Goal: Task Accomplishment & Management: Use online tool/utility

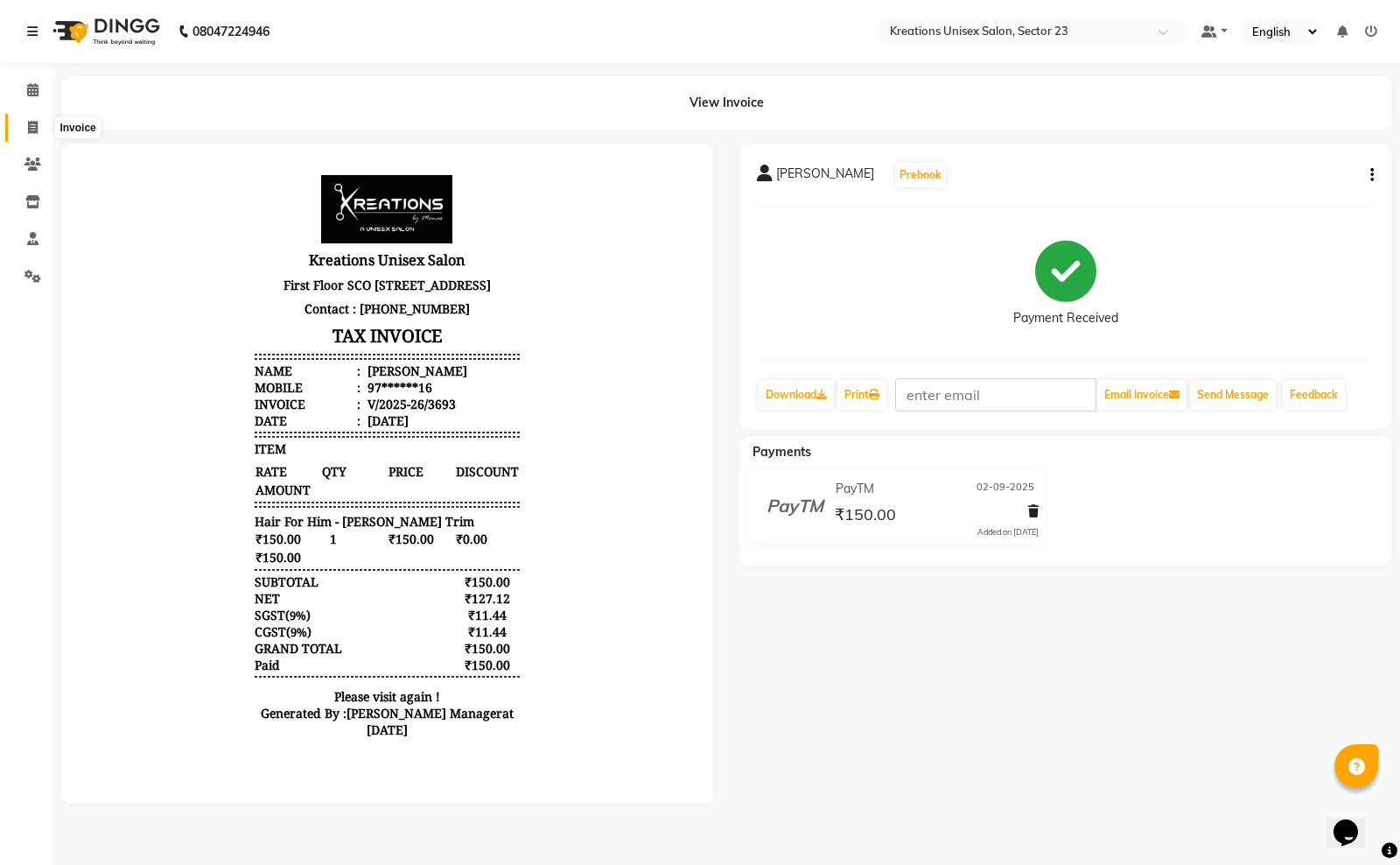
click at [25, 125] on span at bounding box center [32, 128] width 30 height 20
select select "service"
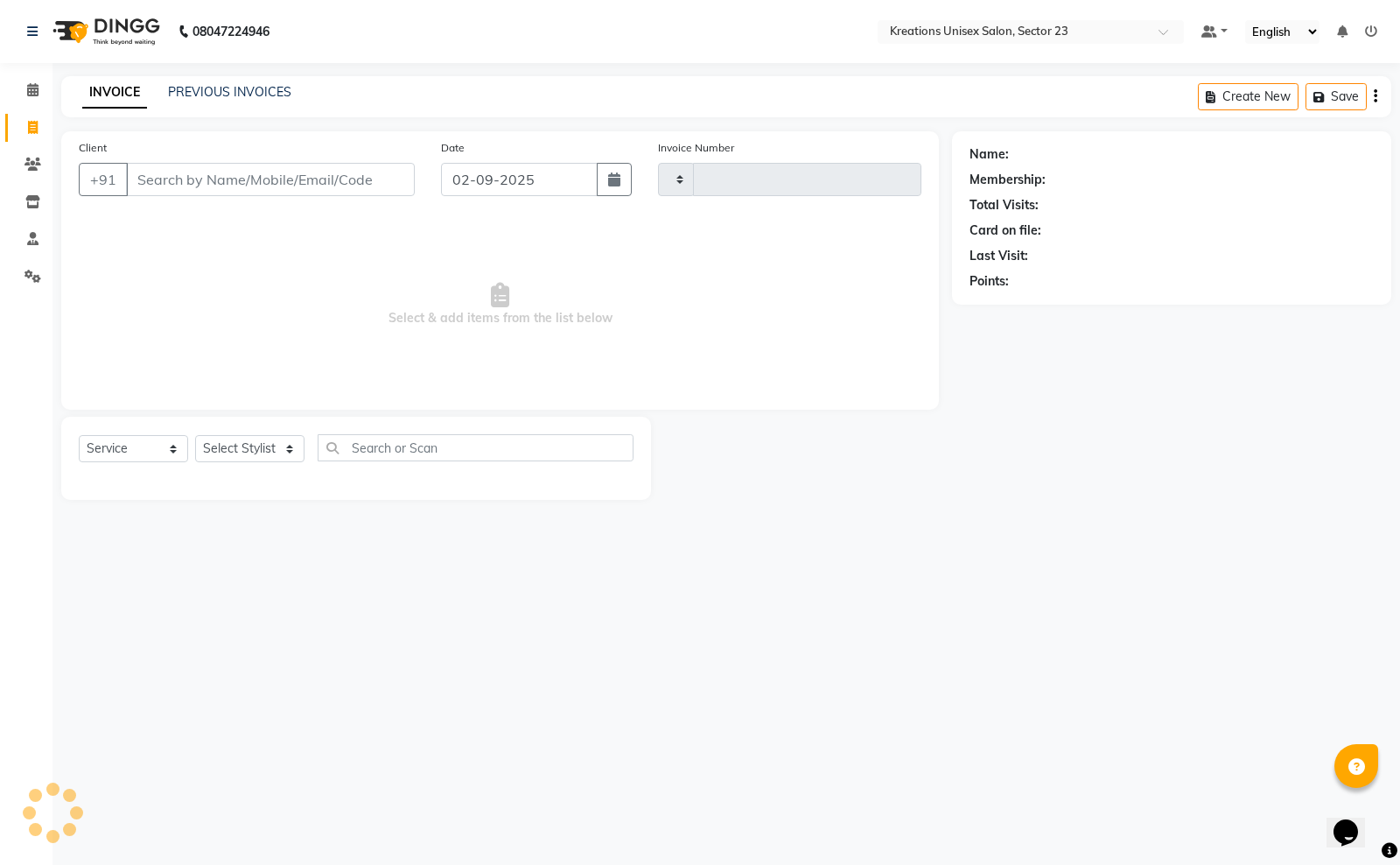
type input "3694"
select select "6161"
click at [321, 197] on div "Client +91" at bounding box center [246, 174] width 363 height 72
click at [229, 177] on input "Client" at bounding box center [270, 179] width 289 height 33
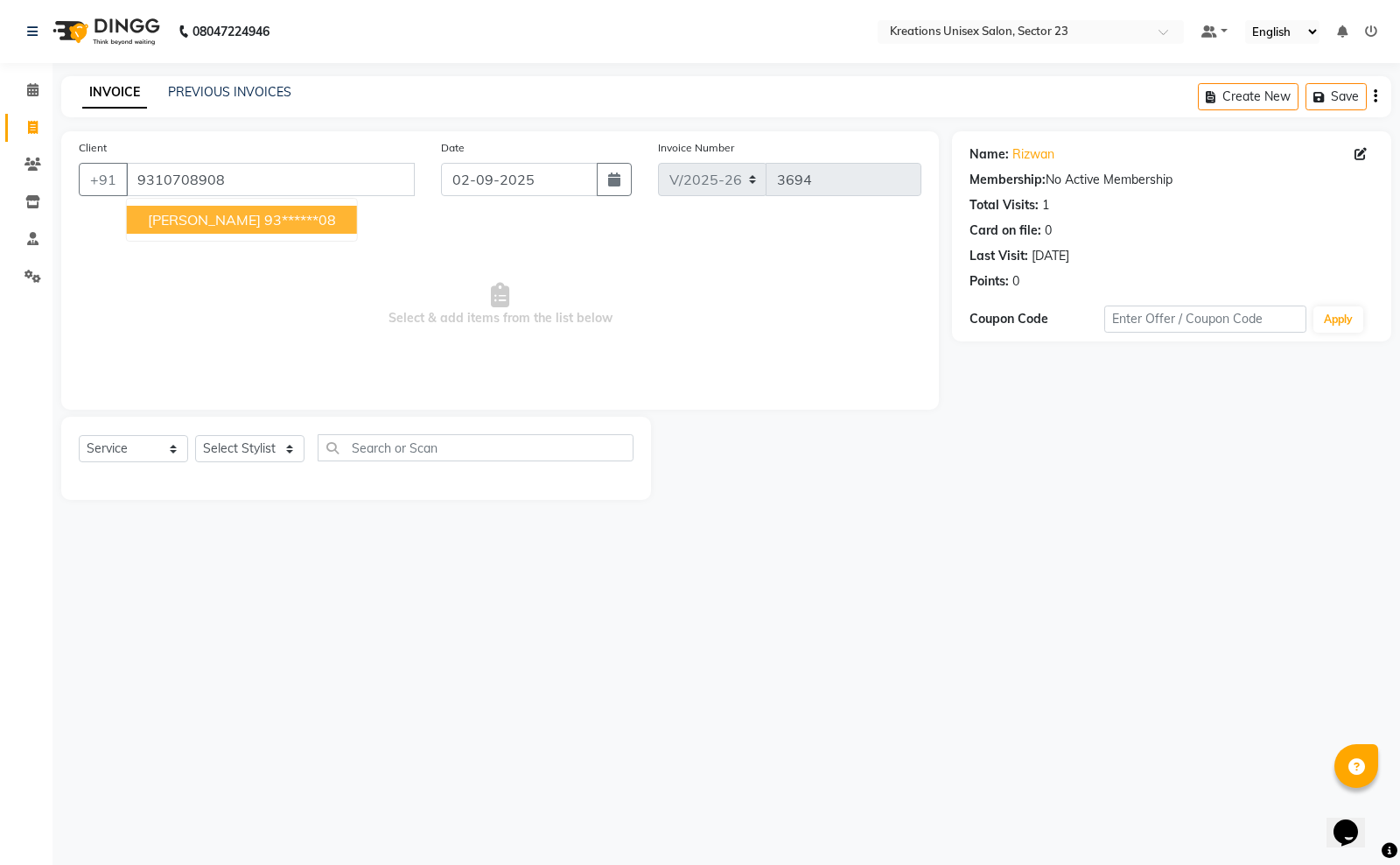
click at [264, 226] on ngb-highlight "93******08" at bounding box center [300, 220] width 72 height 17
type input "93******08"
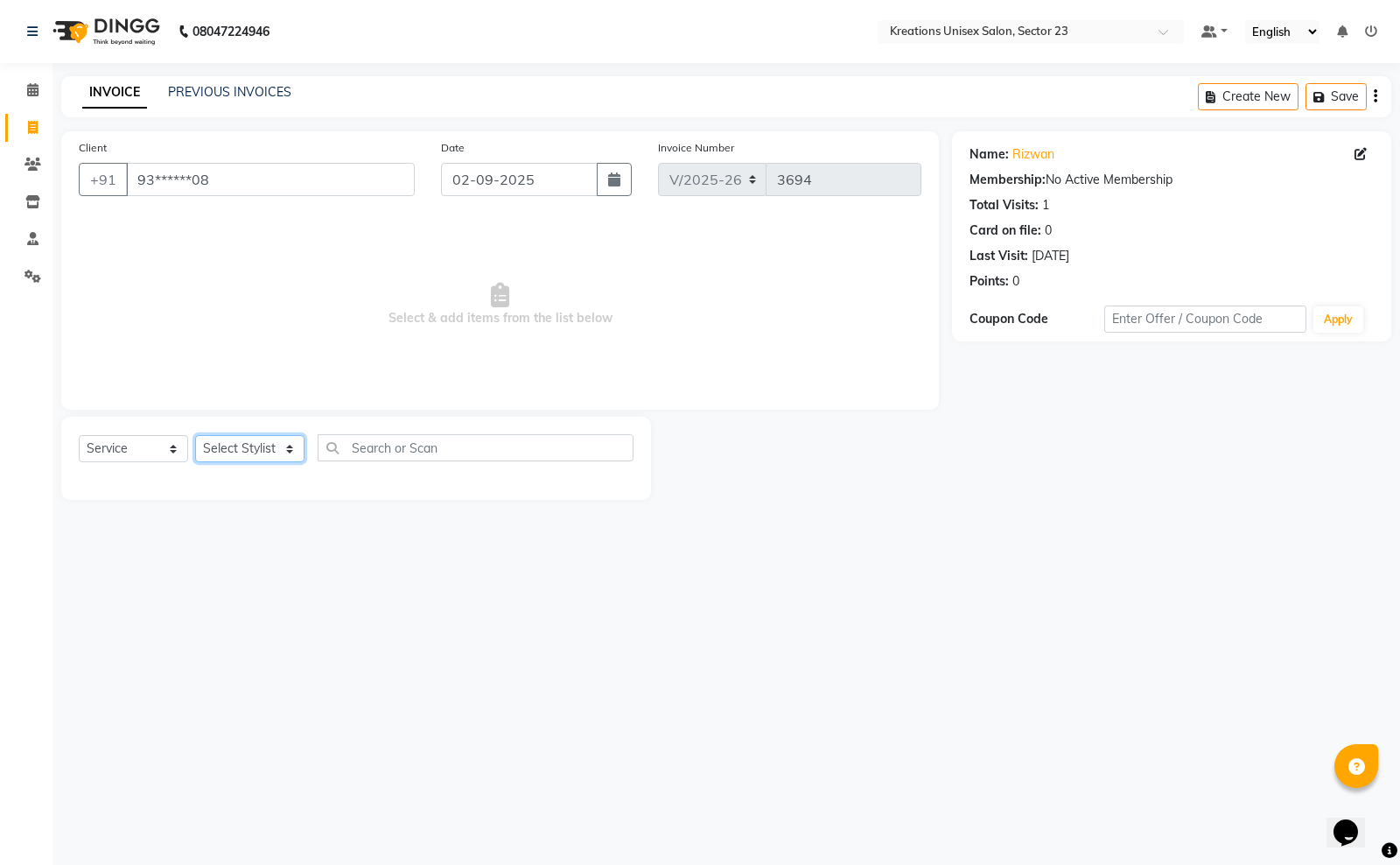
click at [268, 445] on select "Select Stylist [PERSON_NAME] [PERSON_NAME] [PERSON_NAME] Sir [PERSON_NAME] [PER…" at bounding box center [250, 449] width 110 height 27
select select "45413"
click at [195, 435] on select "Select Stylist [PERSON_NAME] [PERSON_NAME] [PERSON_NAME] Sir [PERSON_NAME] [PER…" at bounding box center [250, 449] width 110 height 27
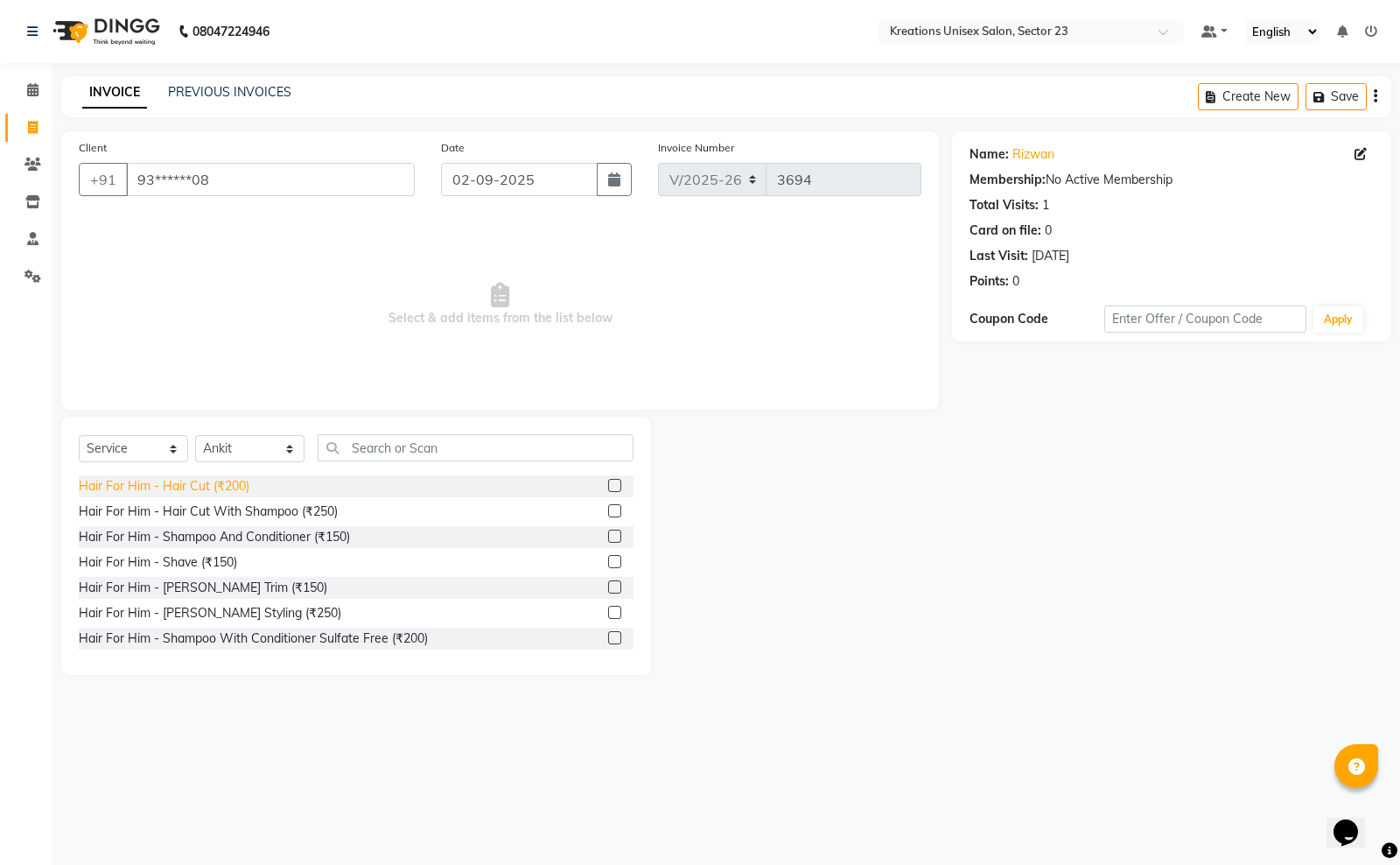
click at [198, 480] on div "Hair For Him - Hair Cut (₹200)" at bounding box center [164, 485] width 170 height 18
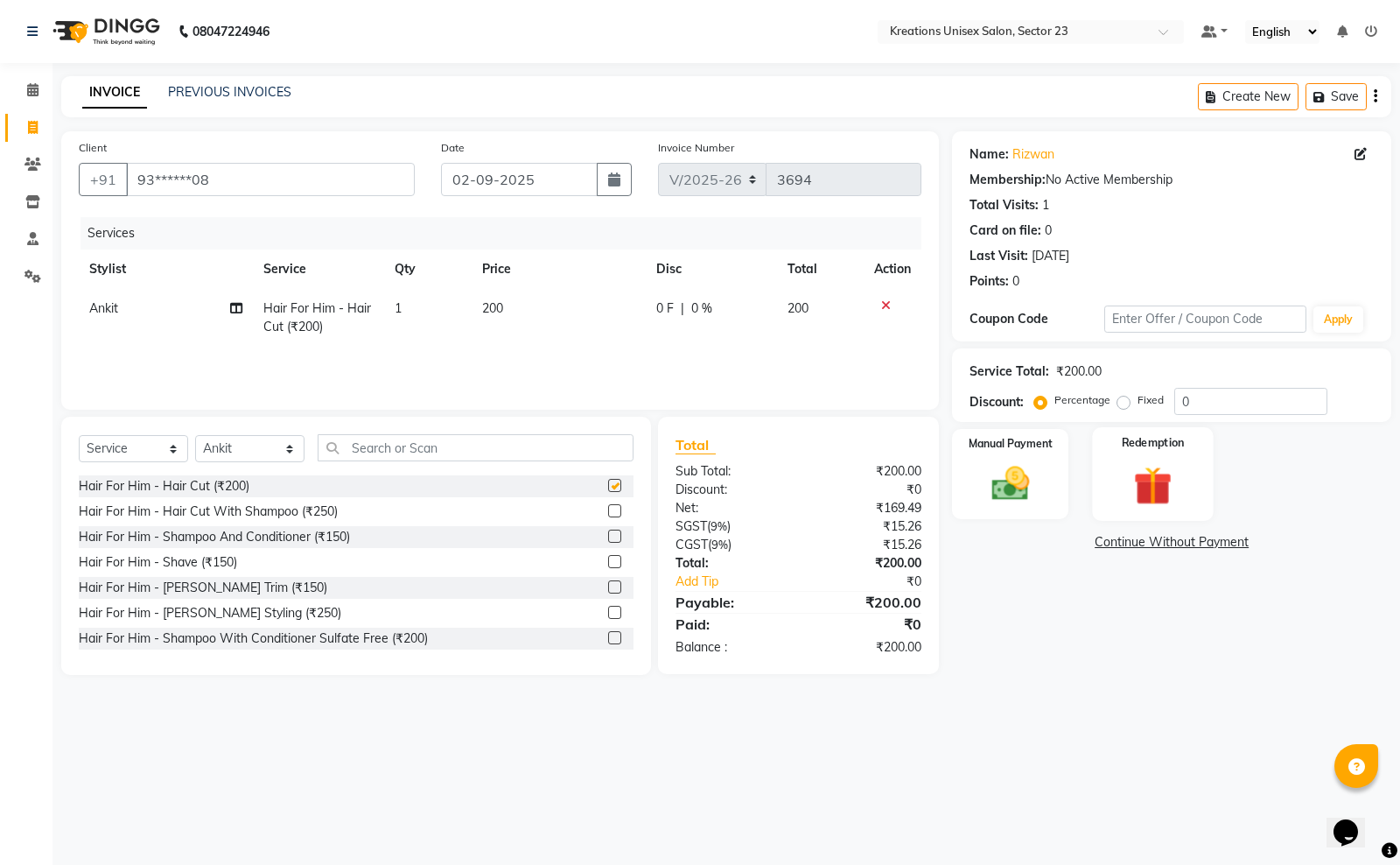
checkbox input "false"
click at [1057, 505] on div "Manual Payment" at bounding box center [1011, 473] width 121 height 94
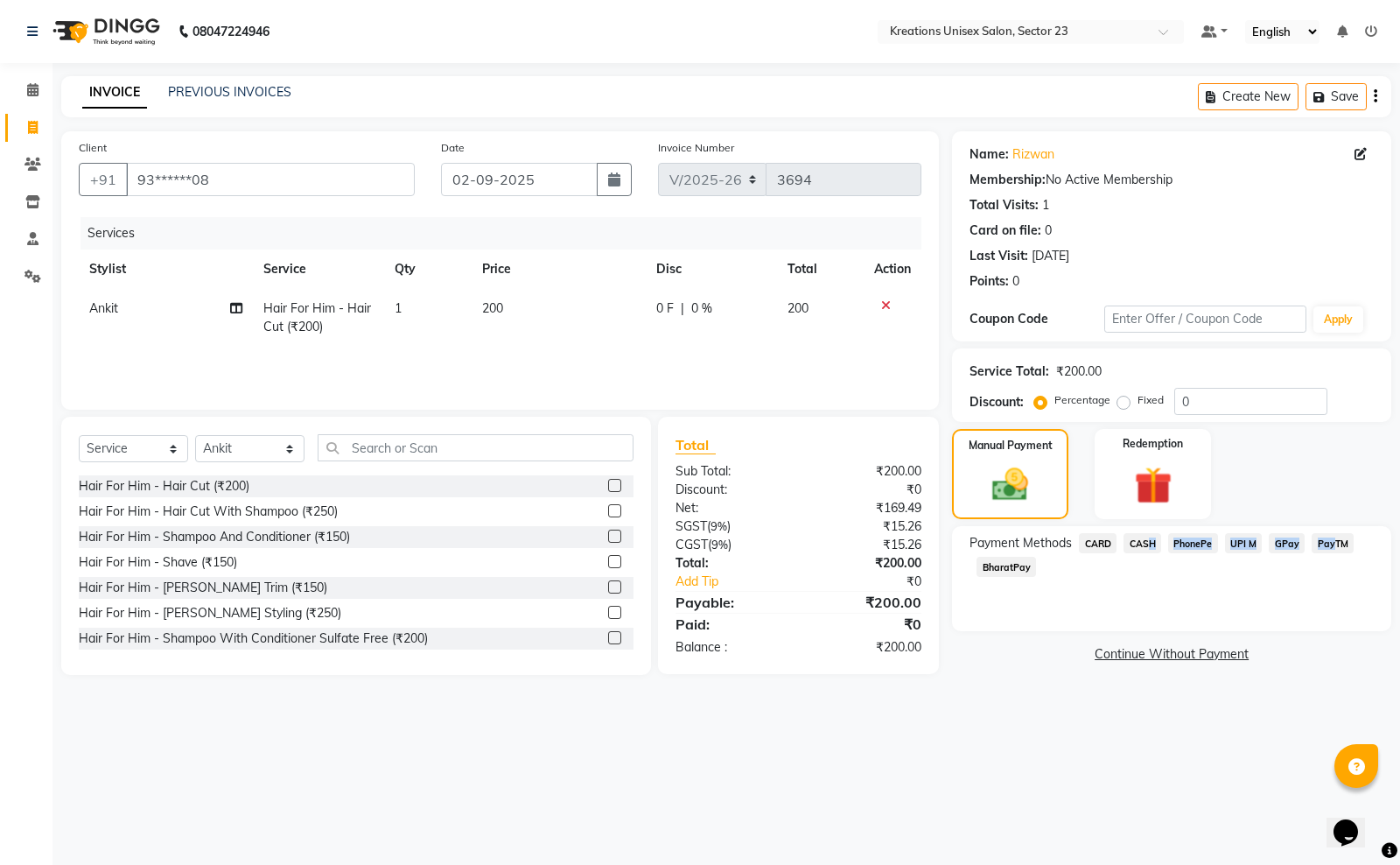
drag, startPoint x: 1330, startPoint y: 538, endPoint x: 1140, endPoint y: 552, distance: 190.5
click at [1140, 552] on div "Payment Methods CARD CASH PhonePe UPI M GPay PayTM BharatPay" at bounding box center [1171, 556] width 404 height 47
click at [1162, 614] on div "Payment Methods CARD CASH PhonePe UPI M GPay PayTM BharatPay" at bounding box center [1172, 578] width 439 height 105
click at [1133, 539] on span "CASH" at bounding box center [1143, 542] width 38 height 20
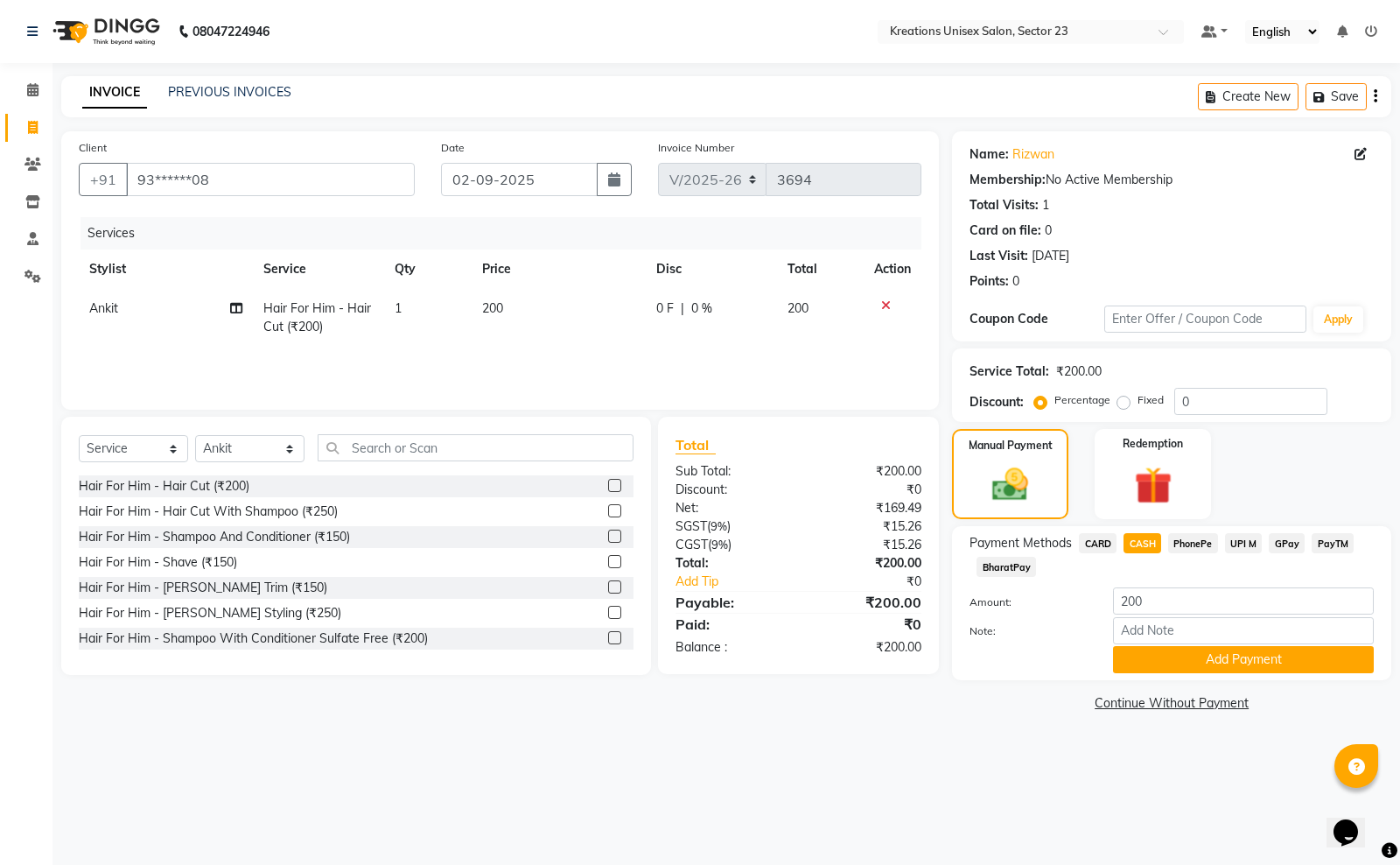
click at [1147, 675] on div "Payment Methods CARD CASH PhonePe UPI M GPay PayTM BharatPay Amount: 200 Note: …" at bounding box center [1172, 603] width 439 height 154
click at [1144, 667] on button "Add Payment" at bounding box center [1244, 659] width 261 height 27
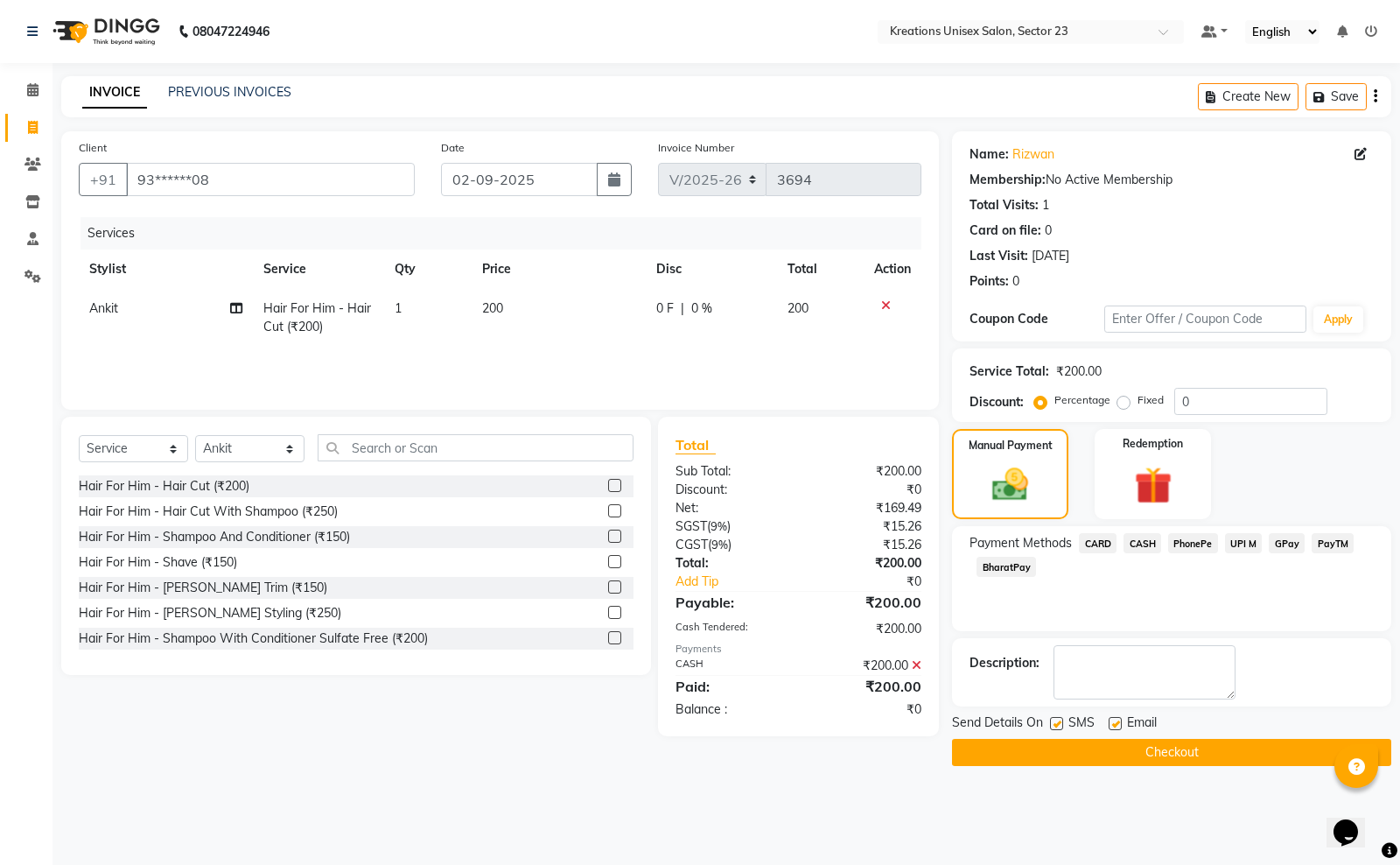
click at [1055, 727] on label at bounding box center [1057, 723] width 13 height 13
click at [1055, 727] on input "checkbox" at bounding box center [1056, 724] width 11 height 11
checkbox input "false"
click at [1116, 727] on label at bounding box center [1115, 723] width 13 height 13
click at [1116, 727] on input "checkbox" at bounding box center [1114, 724] width 11 height 11
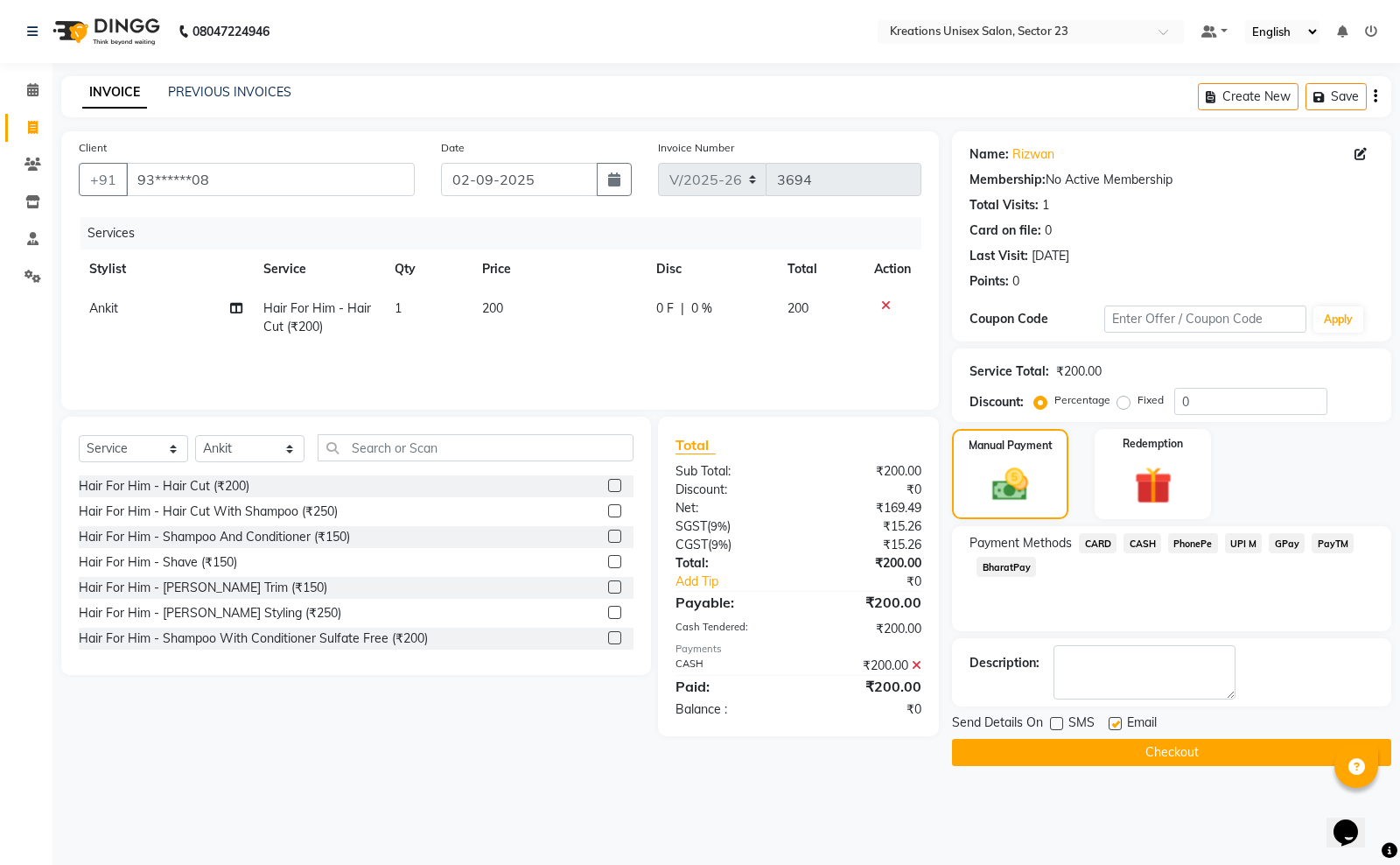
checkbox input "false"
click at [1108, 741] on button "Checkout" at bounding box center [1172, 751] width 439 height 27
